Goal: Navigation & Orientation: Find specific page/section

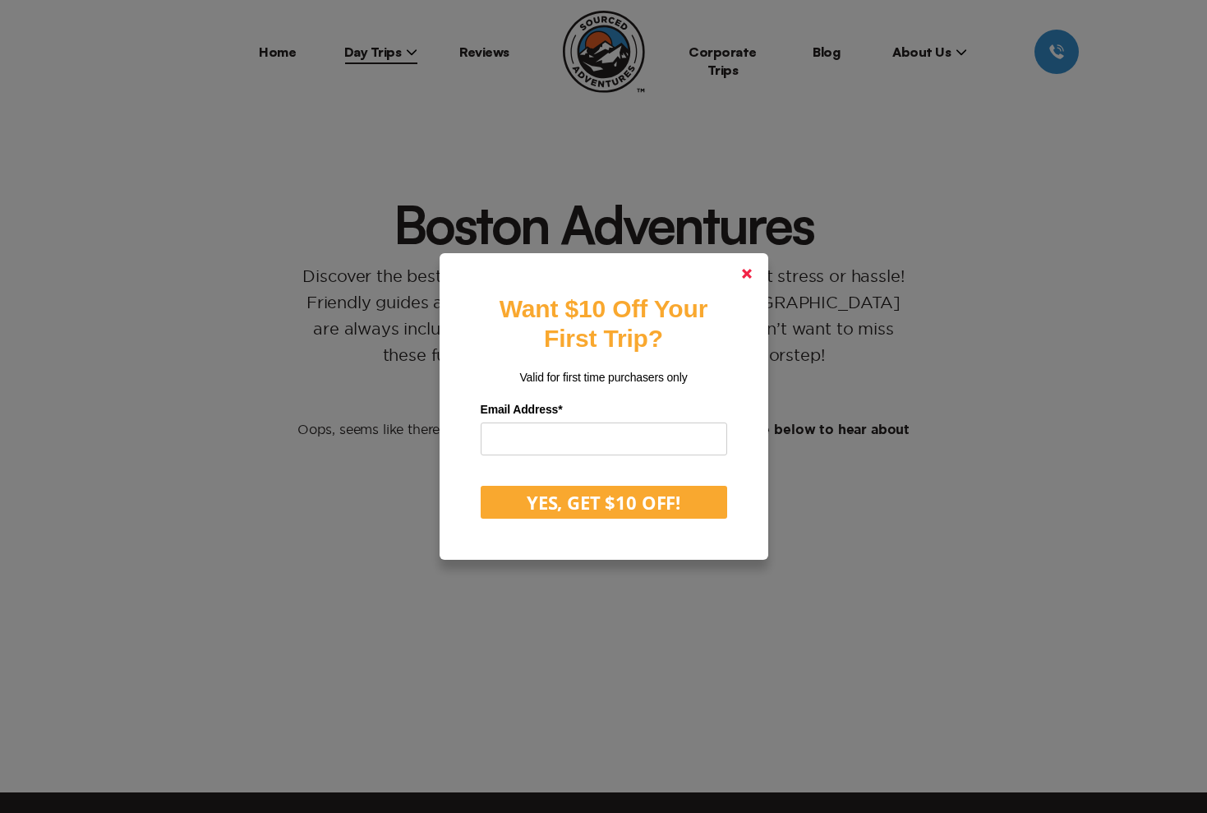
click at [745, 274] on polygon at bounding box center [747, 274] width 10 height 10
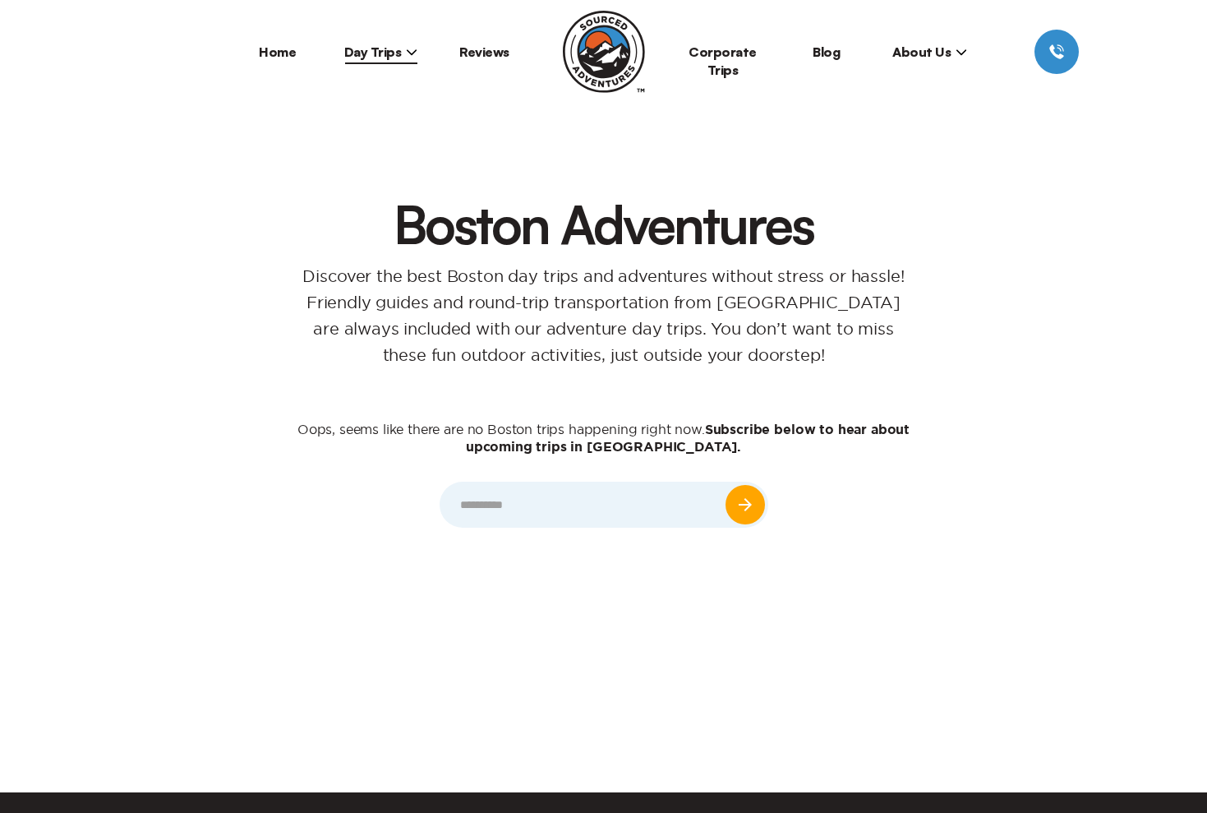
click at [488, 50] on link "Reviews" at bounding box center [484, 52] width 50 height 16
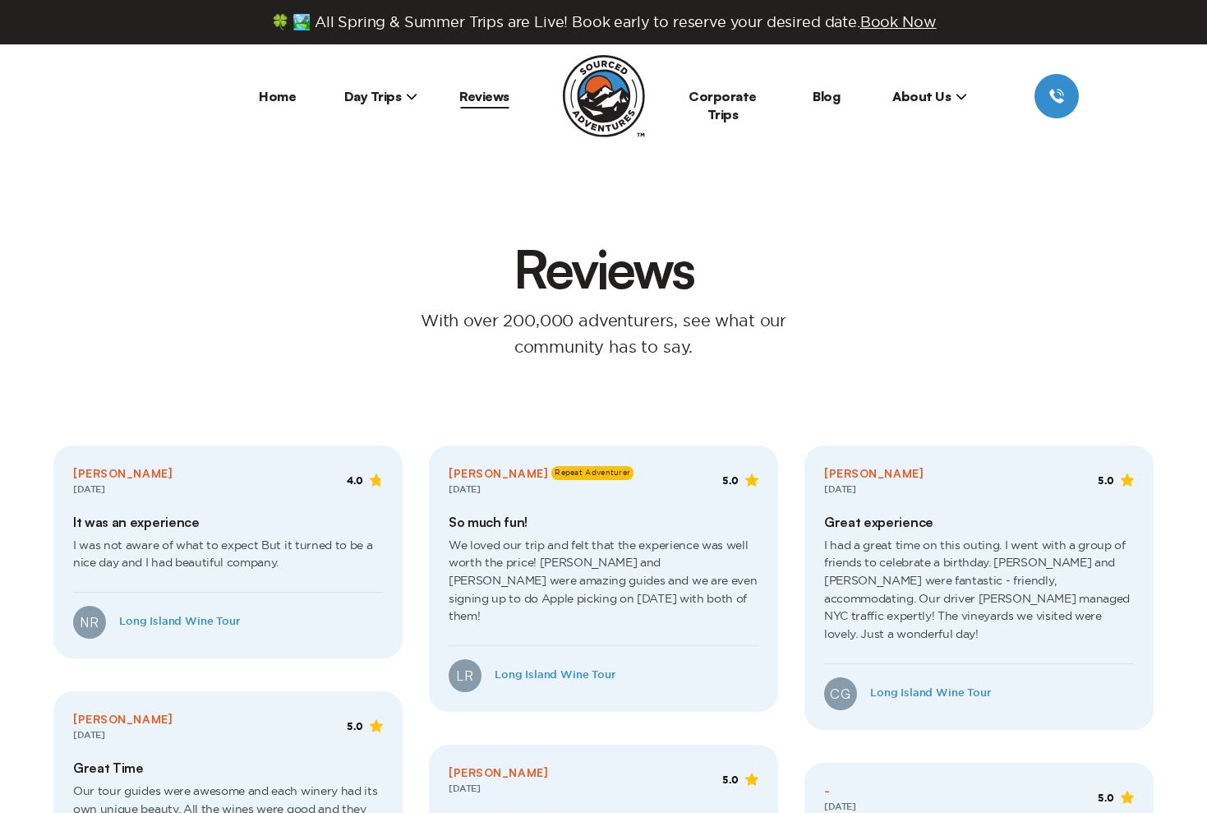
click at [281, 97] on link "Home" at bounding box center [277, 96] width 37 height 16
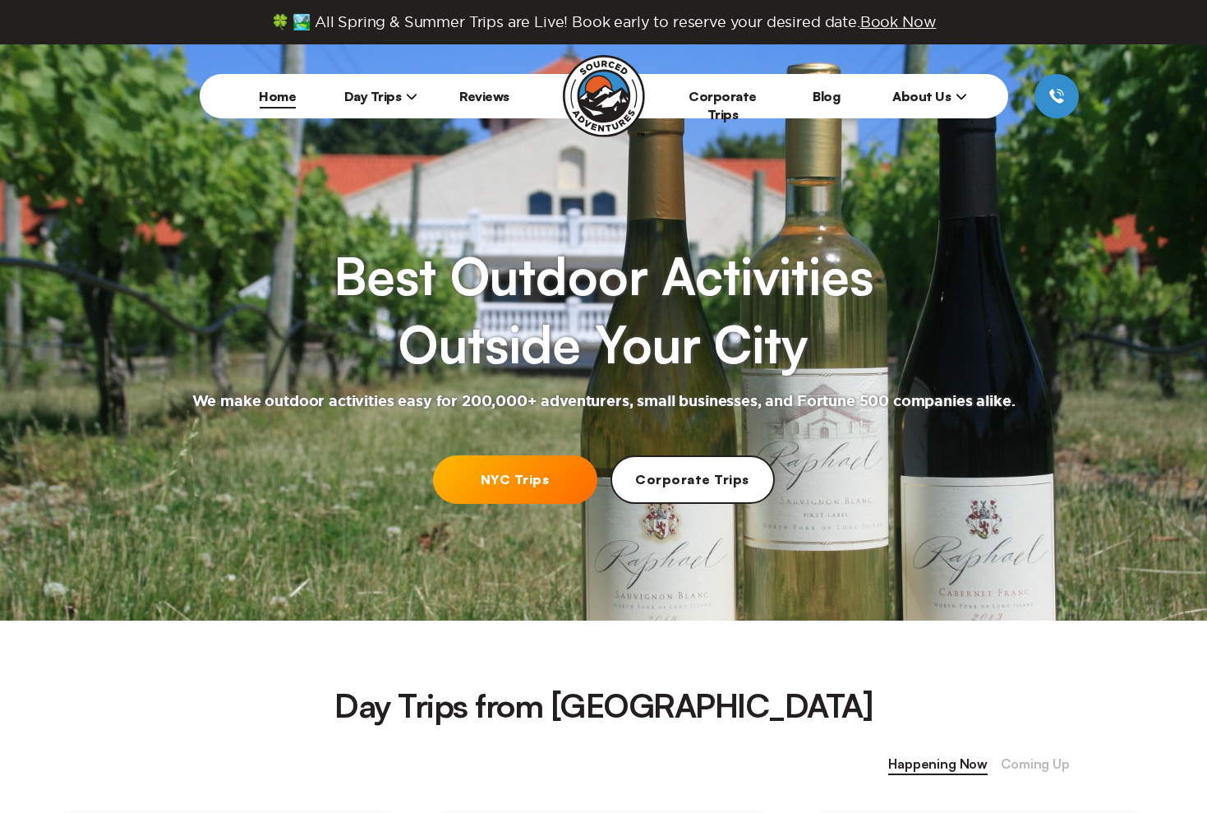
click at [382, 97] on span "Day Trips" at bounding box center [381, 96] width 74 height 16
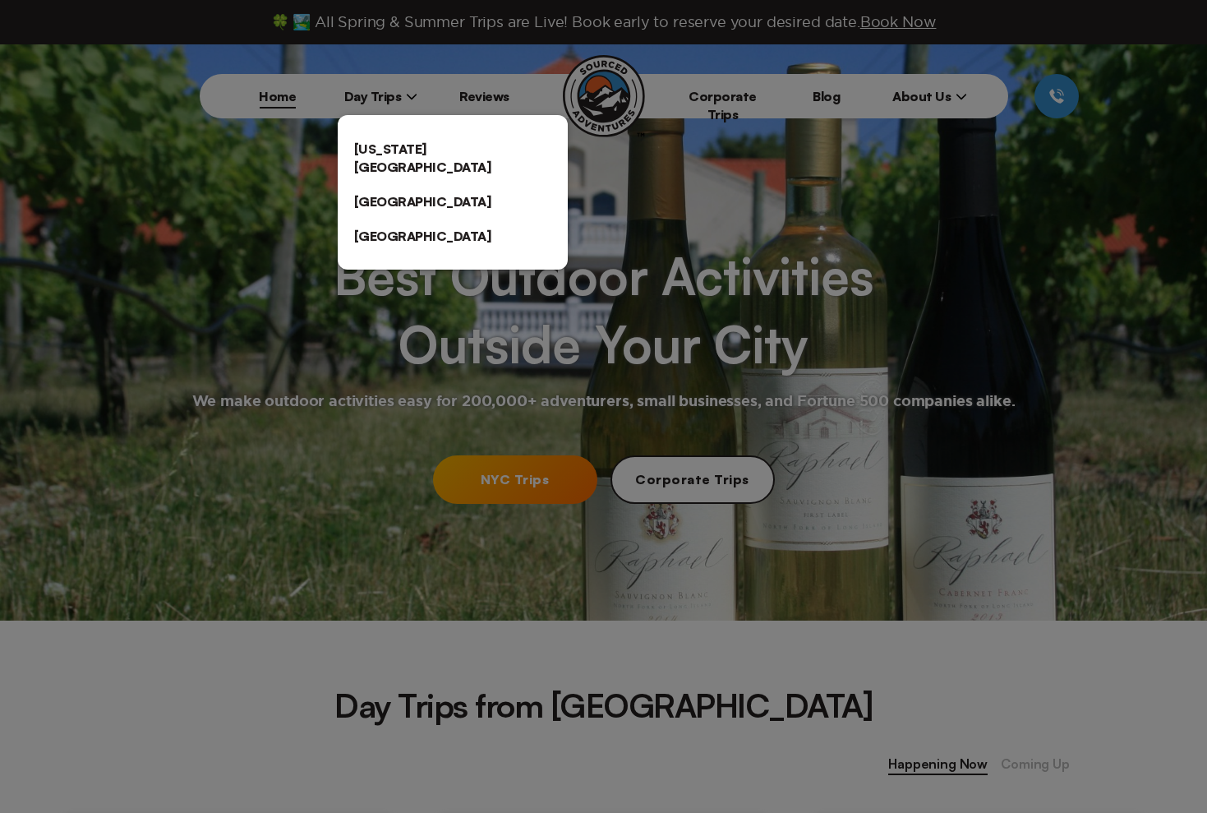
click at [372, 184] on link "[GEOGRAPHIC_DATA]" at bounding box center [453, 201] width 230 height 35
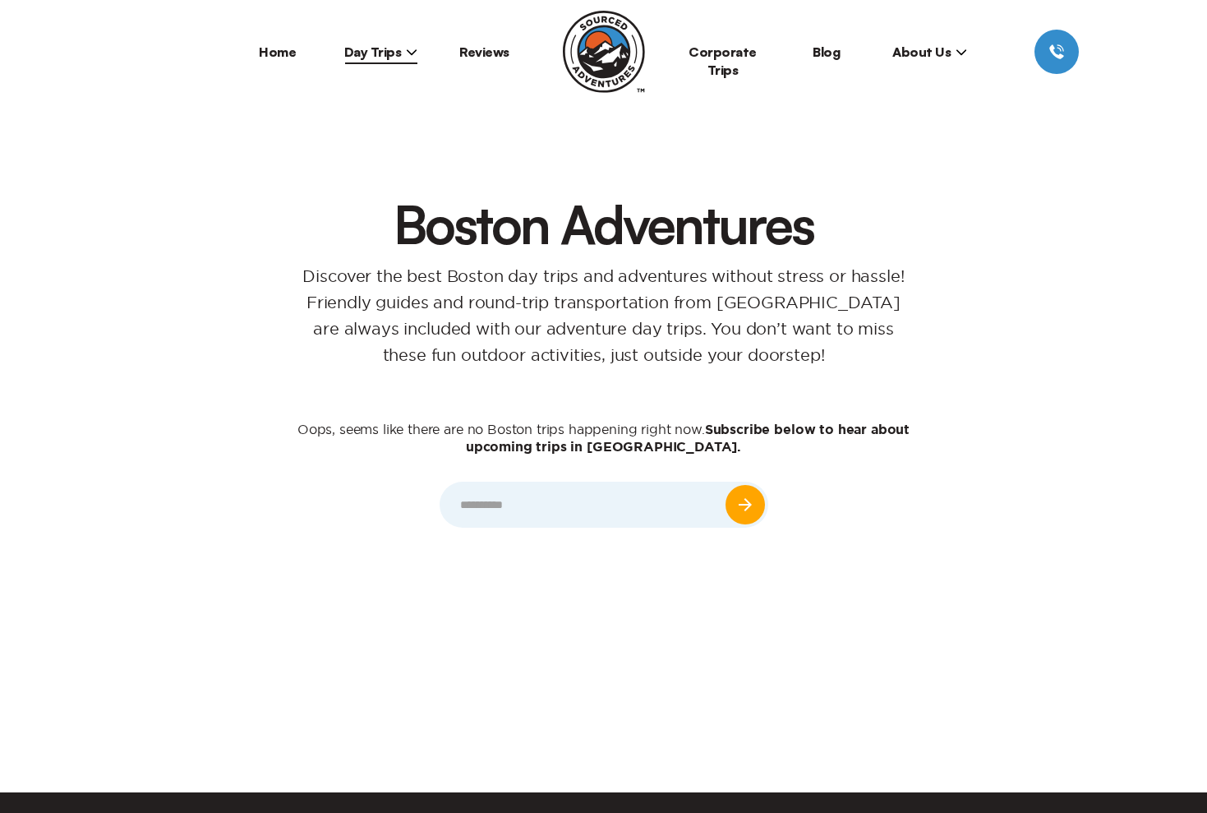
click at [958, 57] on icon at bounding box center [962, 52] width 12 height 12
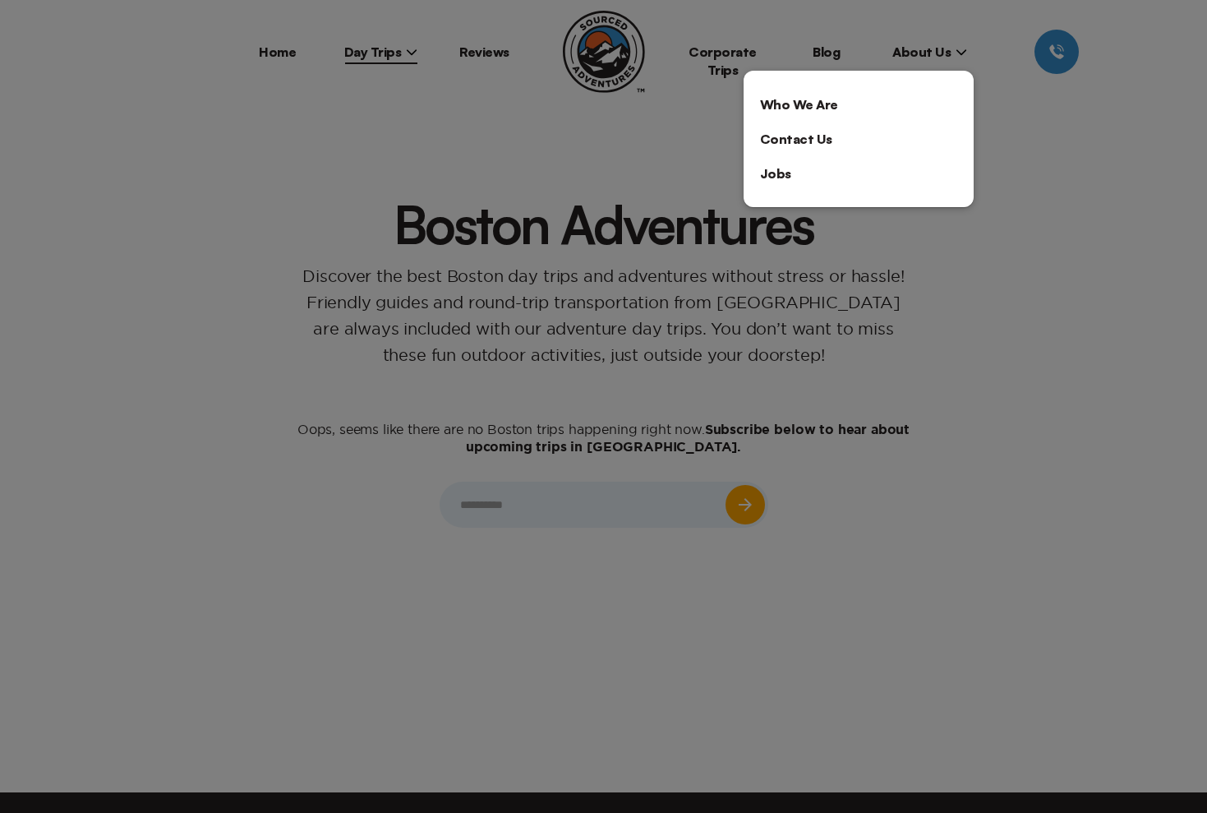
click at [478, 53] on div at bounding box center [603, 406] width 1207 height 813
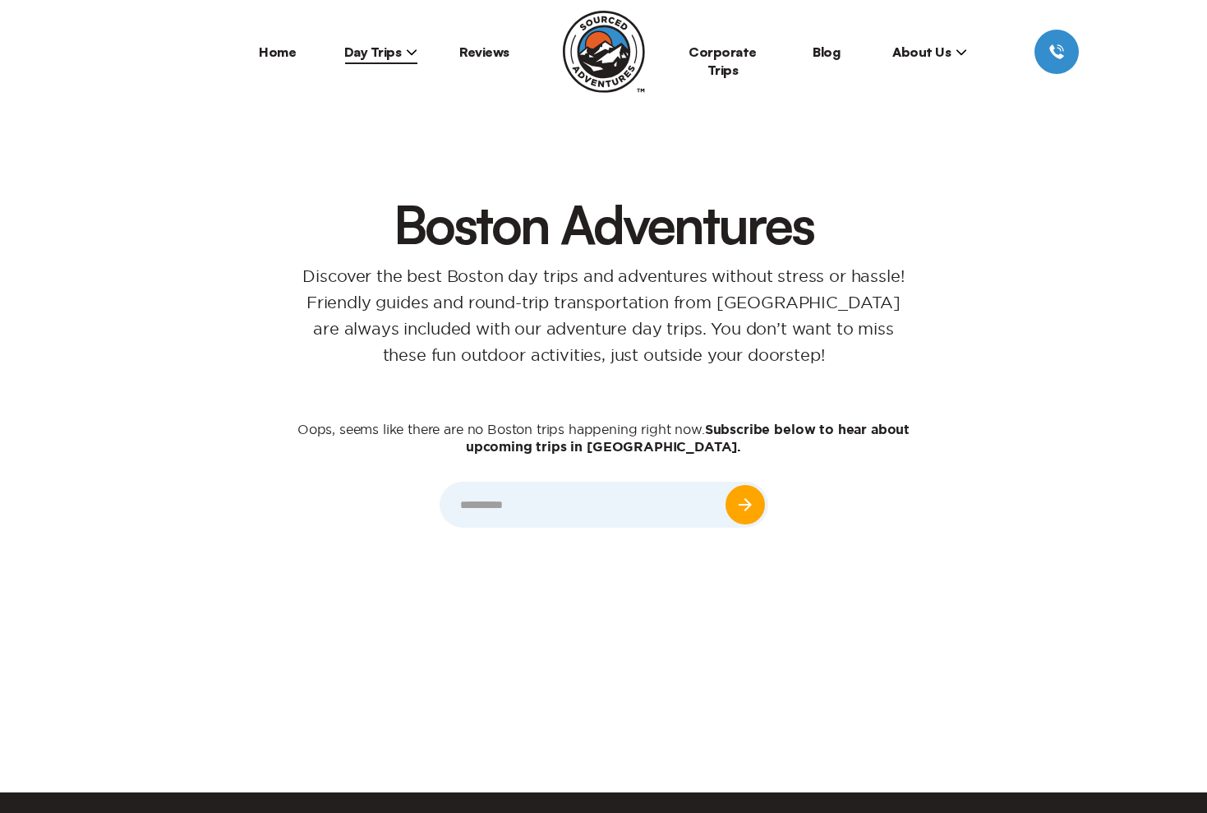
click at [616, 44] on img at bounding box center [604, 52] width 82 height 82
